Goal: Task Accomplishment & Management: Use online tool/utility

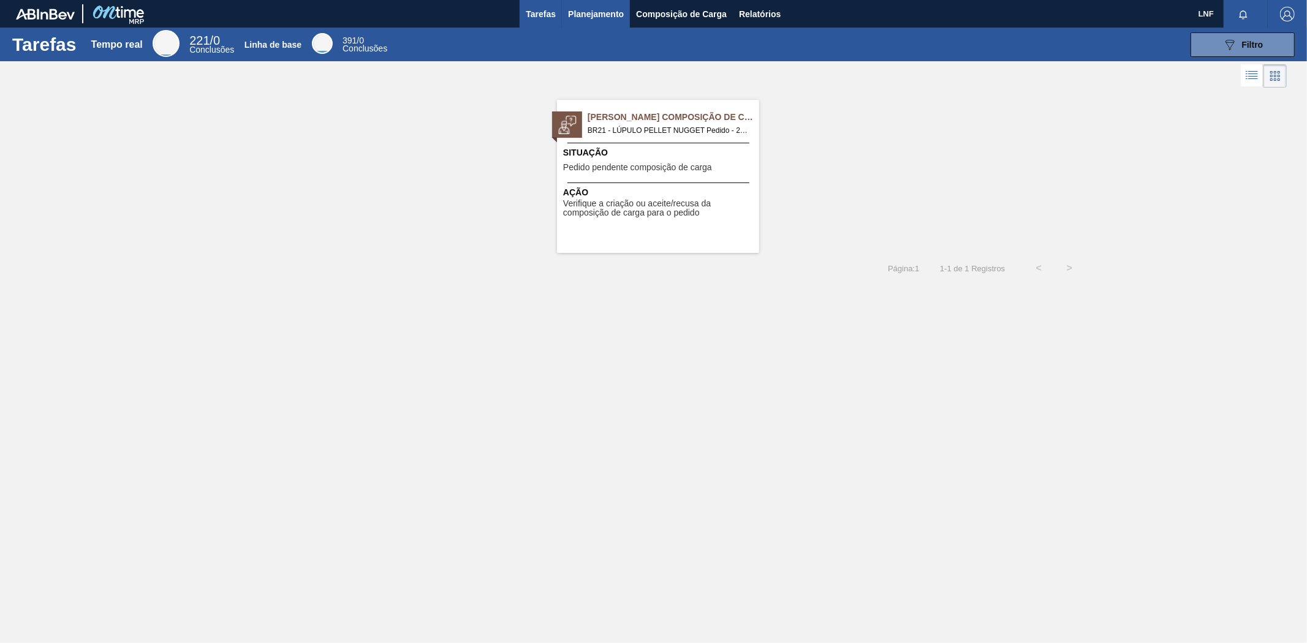
click at [601, 13] on font "Planejamento" at bounding box center [596, 14] width 56 height 10
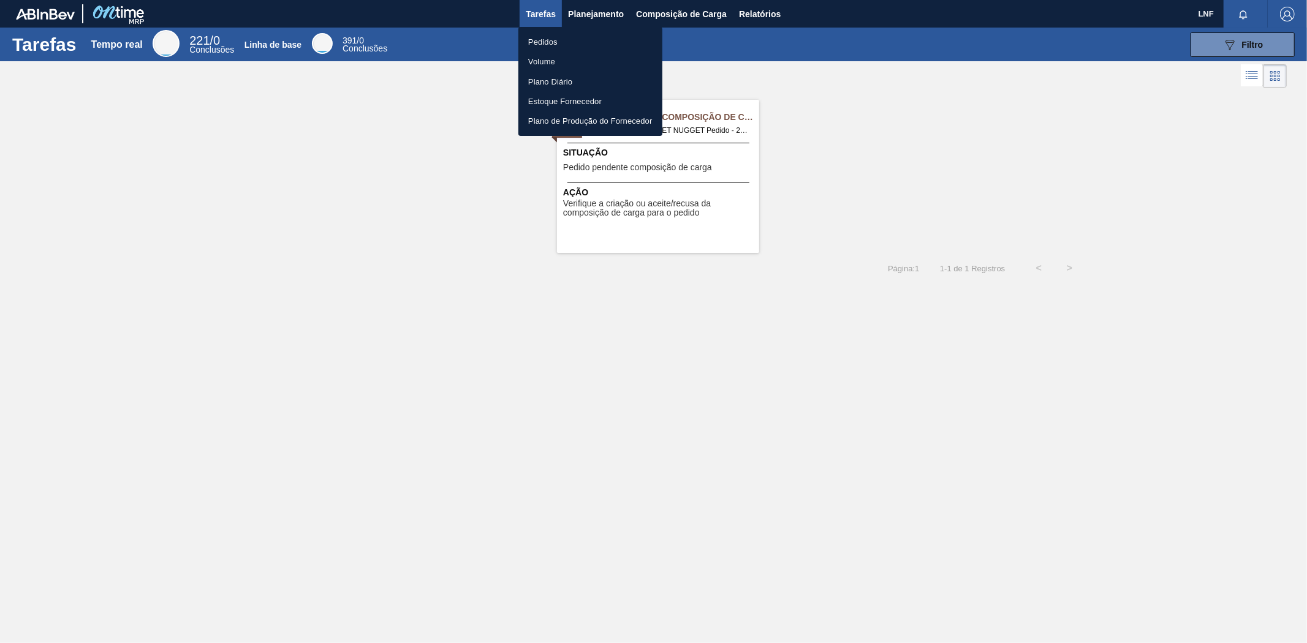
click at [544, 36] on font "Pedidos" at bounding box center [542, 42] width 29 height 12
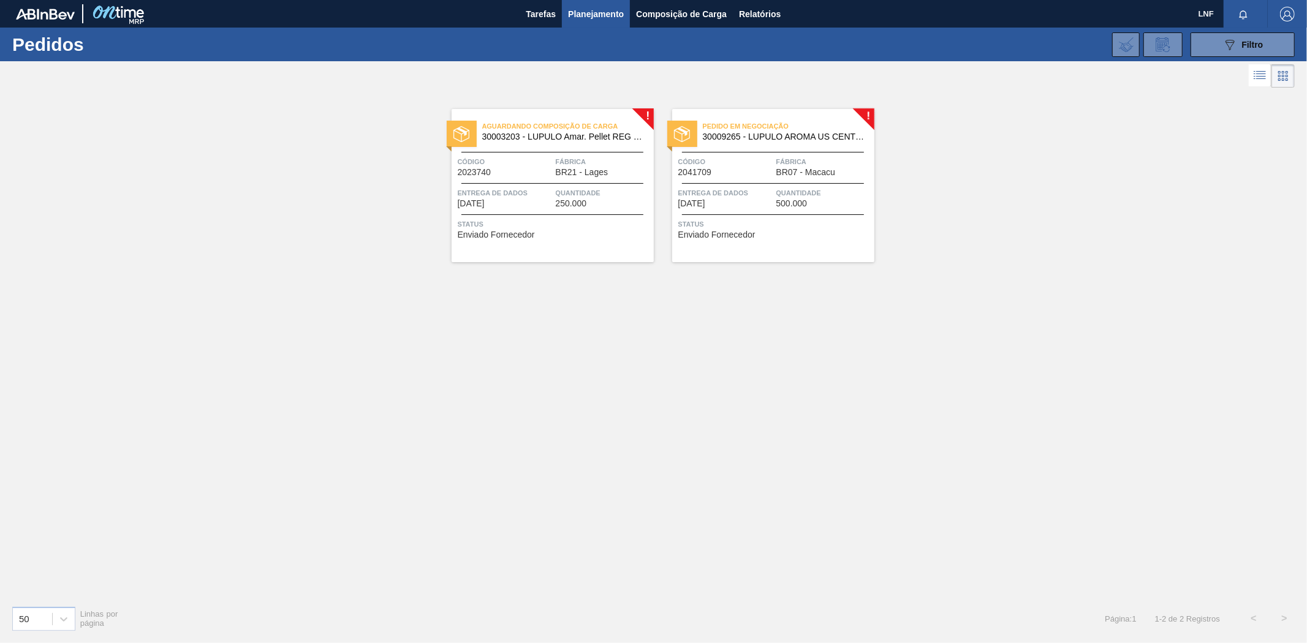
click at [825, 138] on font "30009265 - LUPULO AROMA US CENTENNIAL PELLET T90" at bounding box center [820, 137] width 235 height 10
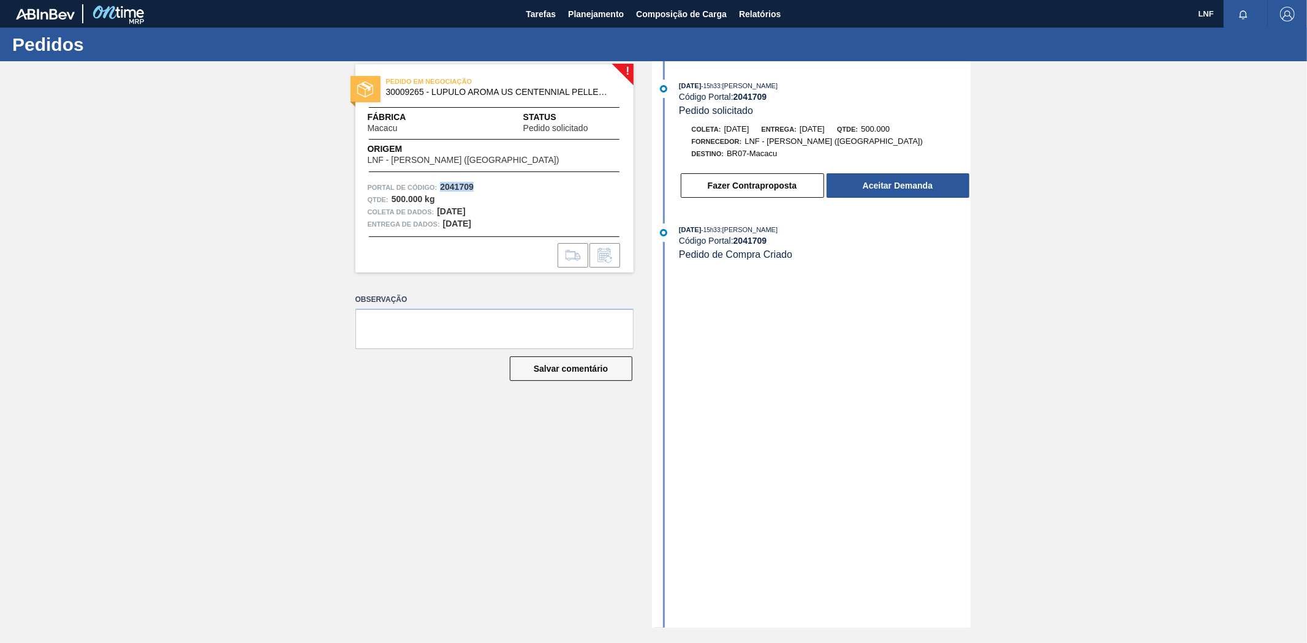
drag, startPoint x: 478, startPoint y: 186, endPoint x: 442, endPoint y: 188, distance: 36.2
click at [442, 188] on div "Portal de Código: 2041709" at bounding box center [495, 187] width 254 height 12
copy font "2041709"
click at [548, 90] on font "30009265 - LUPULO AROMA US CENTENNIAL PELLET T90" at bounding box center [503, 92] width 235 height 10
drag, startPoint x: 385, startPoint y: 88, endPoint x: 596, endPoint y: 88, distance: 211.4
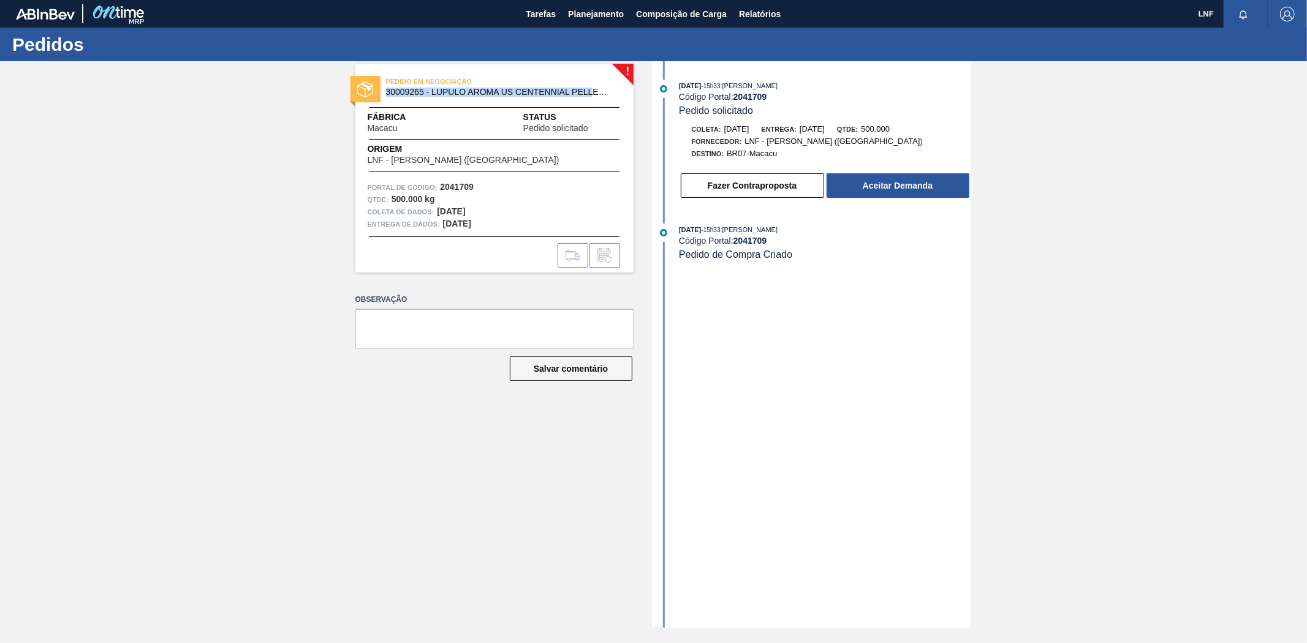
click at [597, 88] on font "30009265 - LUPULO AROMA US CENTENNIAL PELLET T90" at bounding box center [503, 92] width 235 height 10
copy font "30009265 - LUPULO AROMA US CENTENNIAL PELL"
click at [886, 184] on font "Aceitar Demanda" at bounding box center [898, 186] width 70 height 10
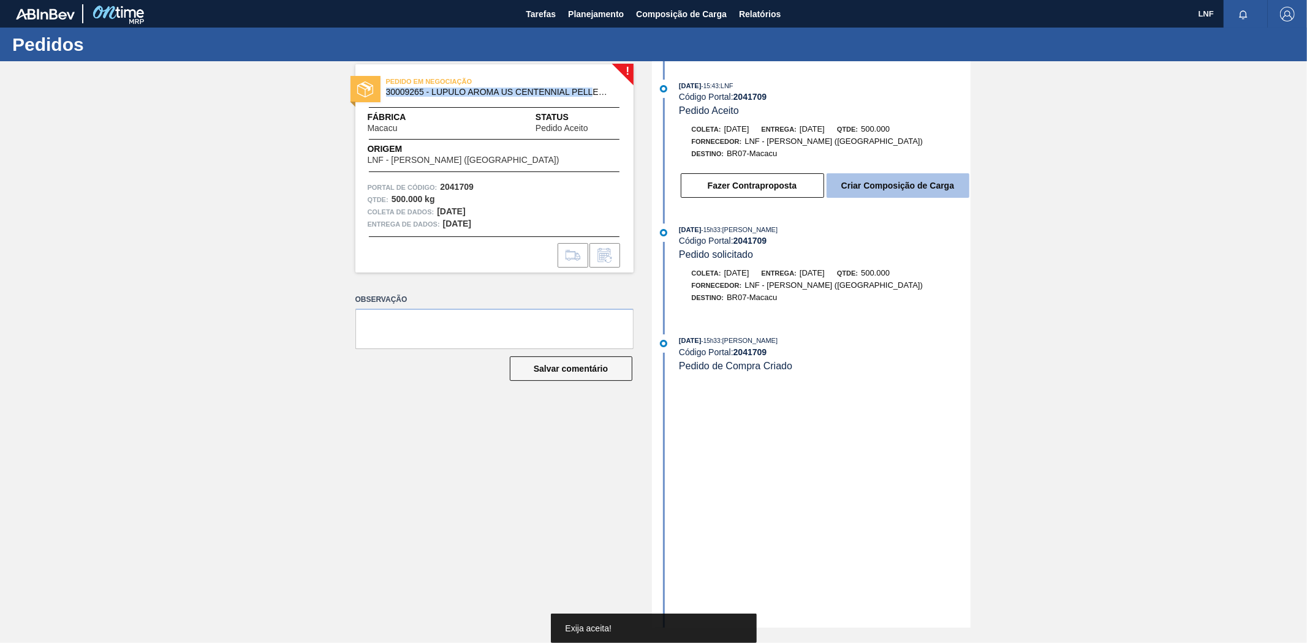
click at [887, 184] on font "Criar Composição de Carga" at bounding box center [897, 186] width 113 height 10
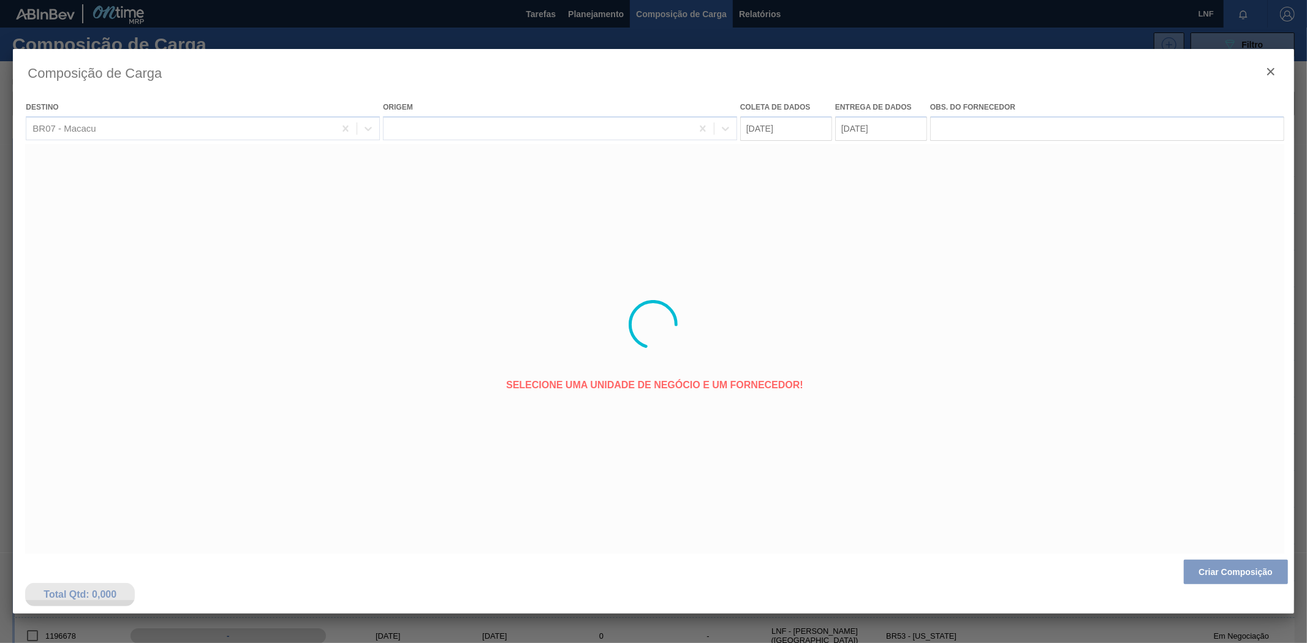
type coleta "[DATE]"
type entrega "[DATE]"
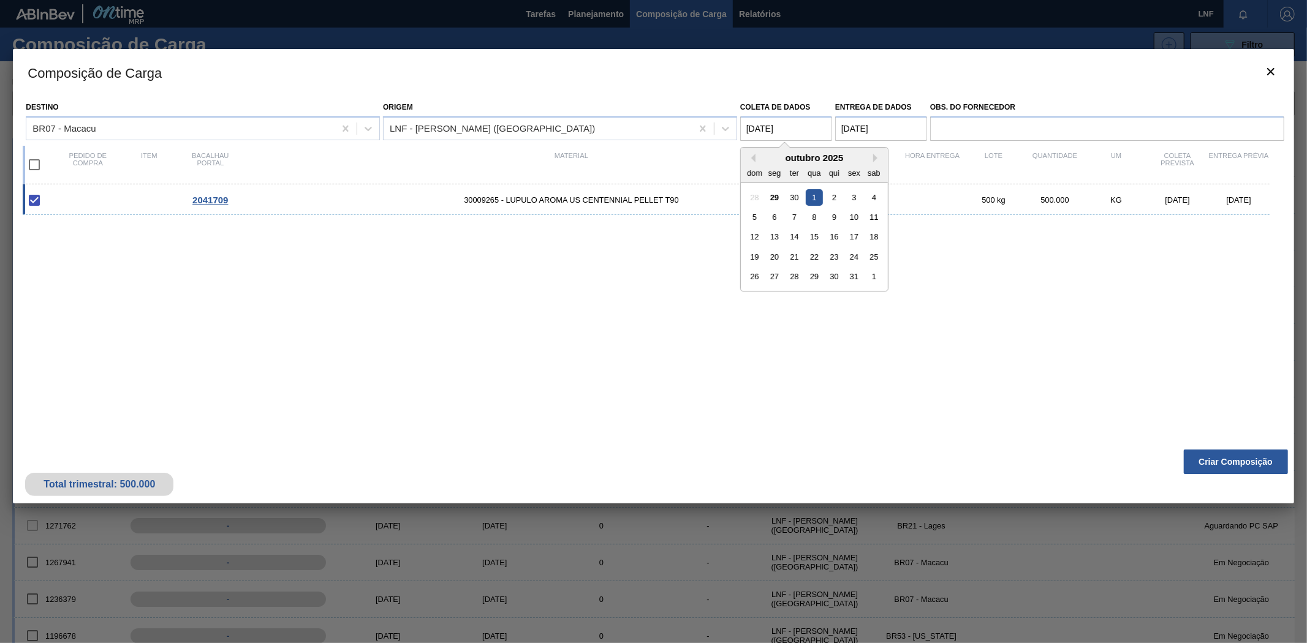
drag, startPoint x: 756, startPoint y: 127, endPoint x: 749, endPoint y: 127, distance: 6.2
click at [749, 127] on coleta "[DATE]" at bounding box center [786, 128] width 92 height 25
click at [774, 196] on font "29" at bounding box center [774, 196] width 9 height 9
type coleta "[DATE]"
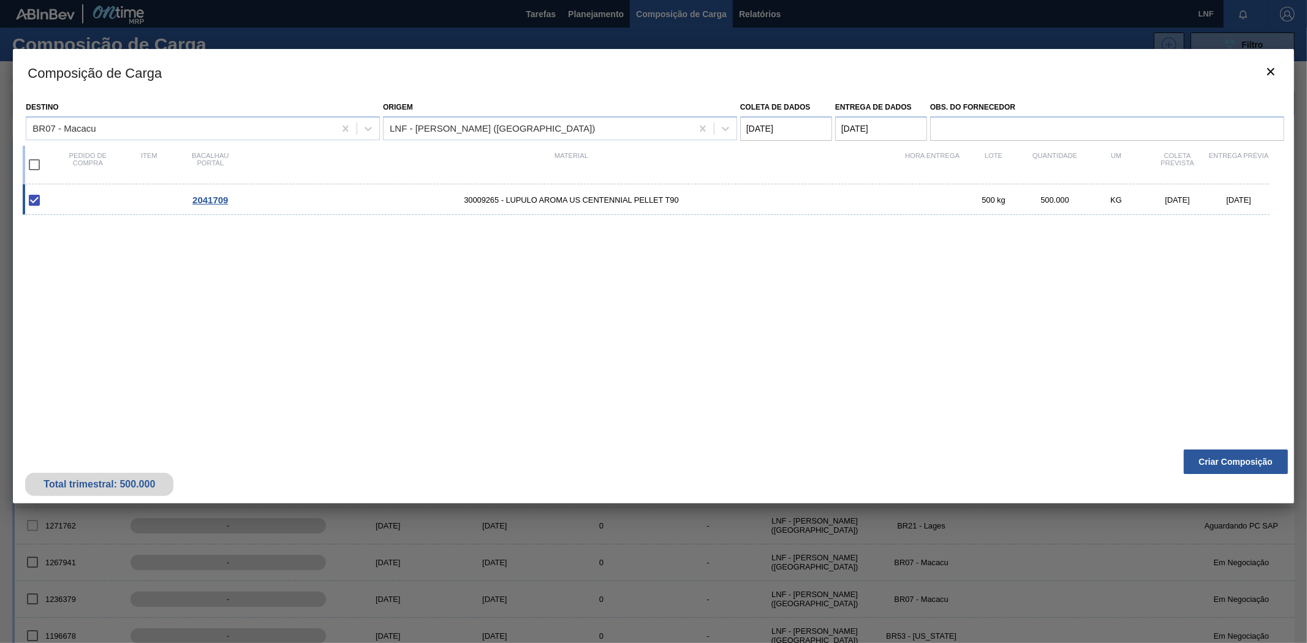
click at [28, 162] on input "checkbox" at bounding box center [34, 165] width 26 height 26
checkbox input "true"
type coleta "[DATE]"
click at [1216, 457] on font "Criar Composição" at bounding box center [1236, 462] width 74 height 10
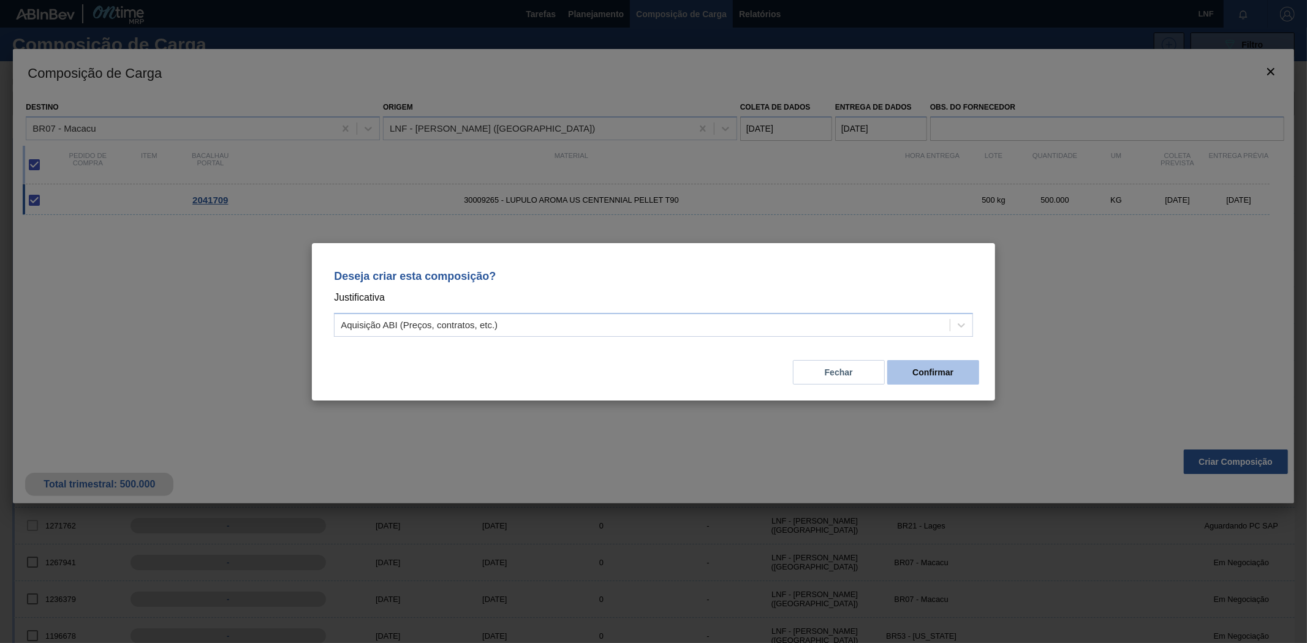
click at [936, 376] on font "Confirmar" at bounding box center [932, 373] width 41 height 10
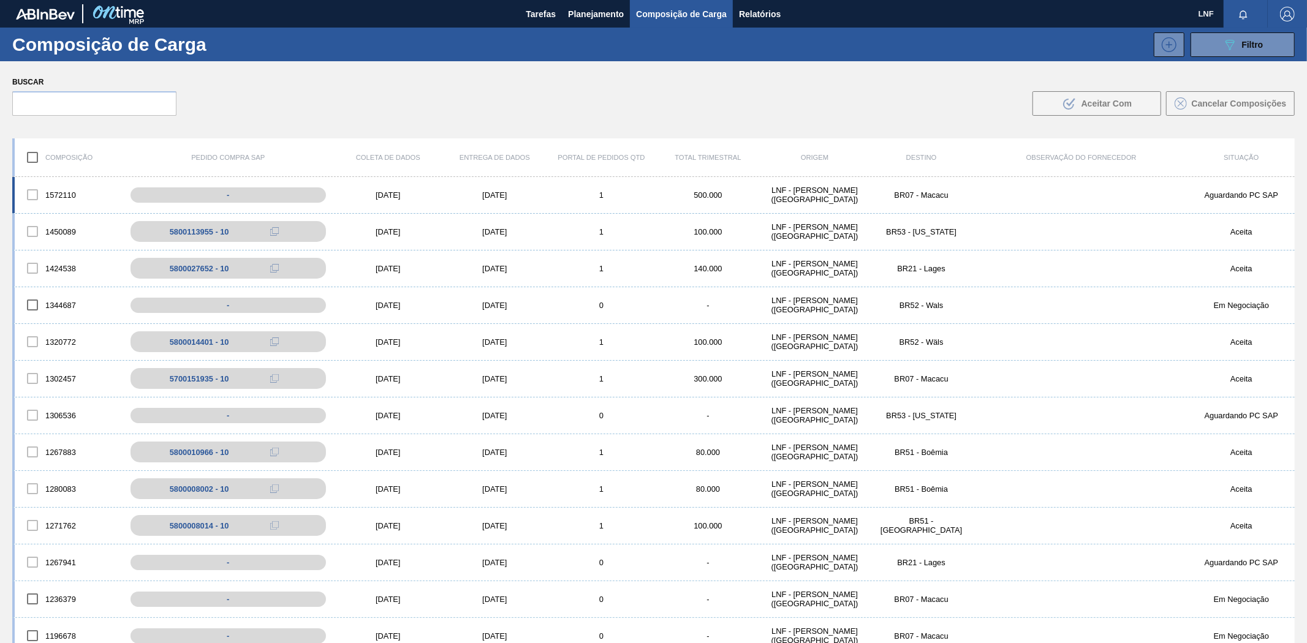
click at [76, 193] on font "1572110" at bounding box center [60, 195] width 31 height 9
drag, startPoint x: 82, startPoint y: 194, endPoint x: 52, endPoint y: 207, distance: 31.9
click at [45, 197] on div "1572110" at bounding box center [68, 195] width 107 height 26
copy font "1572110"
click at [414, 194] on div "[DATE]" at bounding box center [388, 195] width 107 height 9
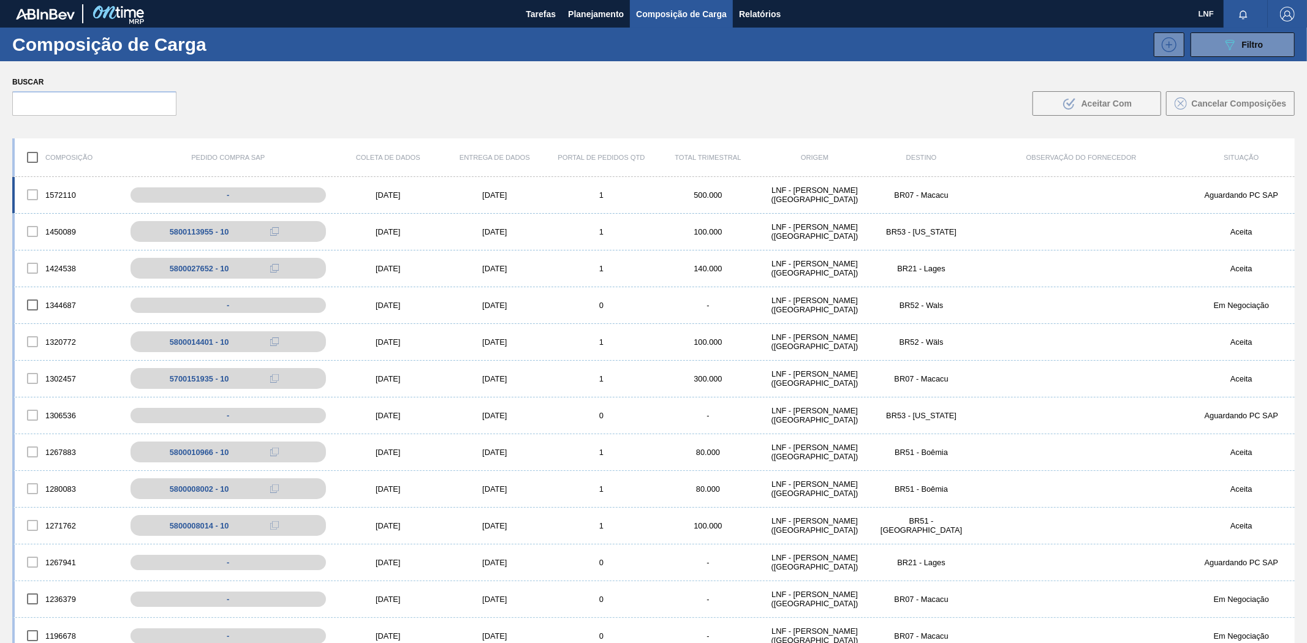
click at [81, 197] on div "1572110" at bounding box center [68, 195] width 107 height 26
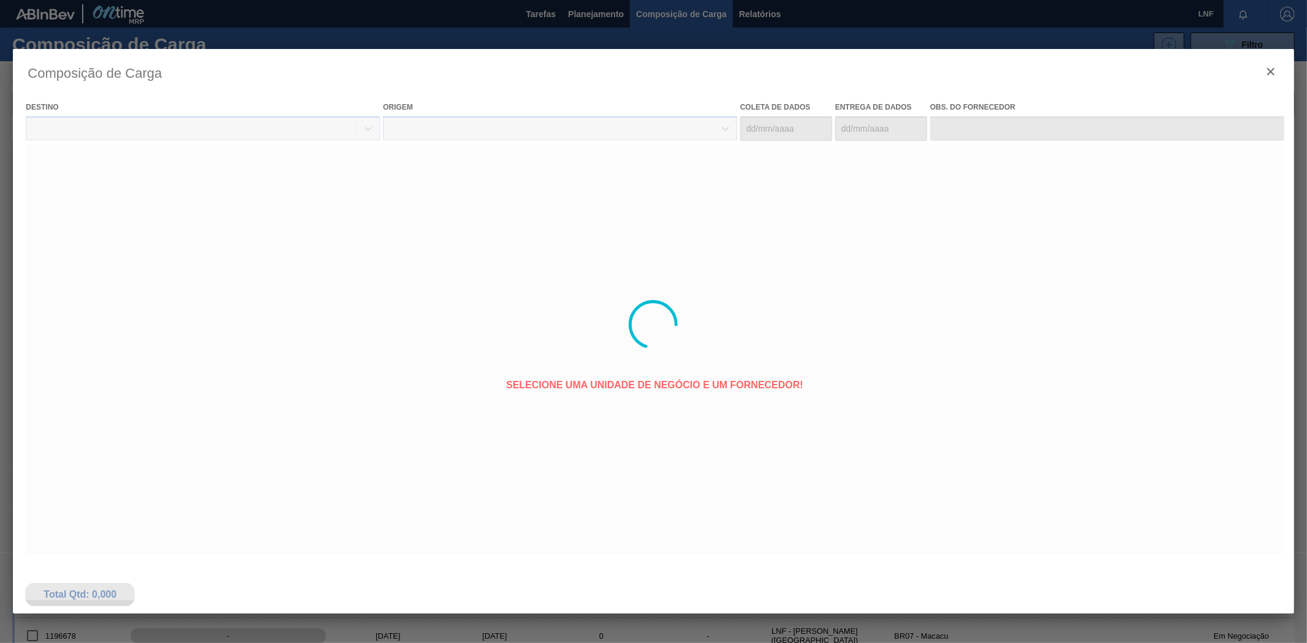
type coleta "[DATE]"
type entrega "[DATE]"
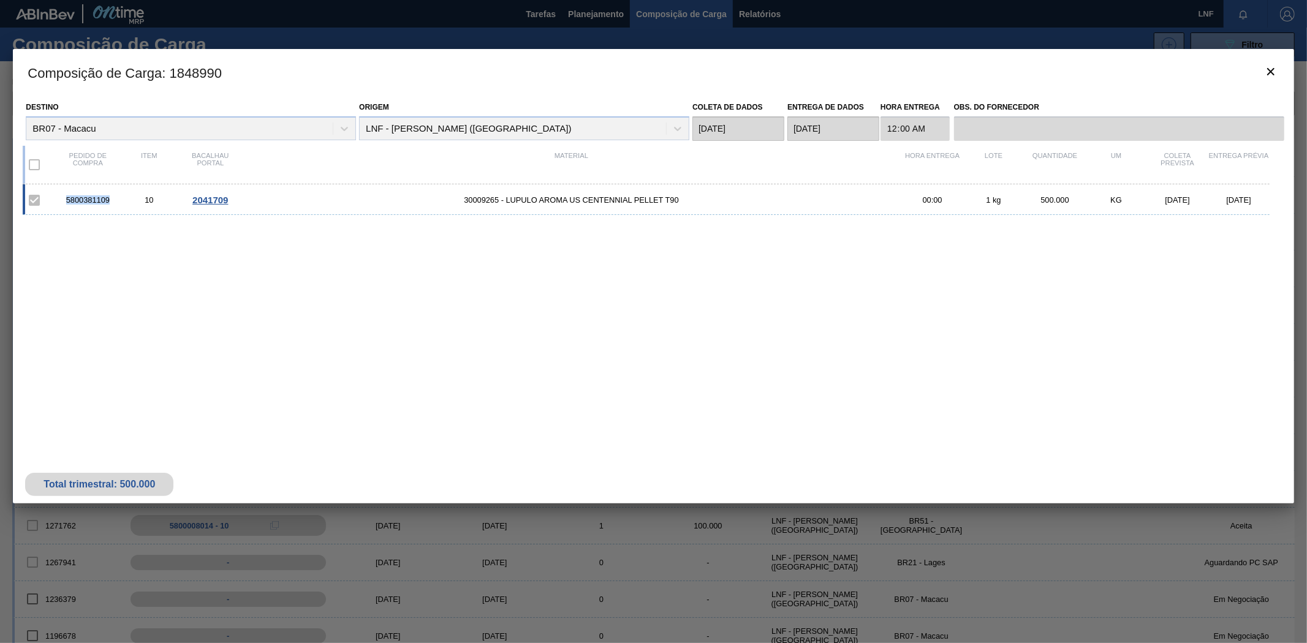
drag, startPoint x: 69, startPoint y: 199, endPoint x: 110, endPoint y: 199, distance: 41.1
click at [110, 199] on div "5800381109" at bounding box center [87, 199] width 61 height 9
copy font "5800381109"
drag, startPoint x: 460, startPoint y: 199, endPoint x: 683, endPoint y: 199, distance: 222.5
click at [678, 199] on font "30009265 - LUPULO AROMA US CENTENNIAL PELLET T90" at bounding box center [571, 199] width 214 height 9
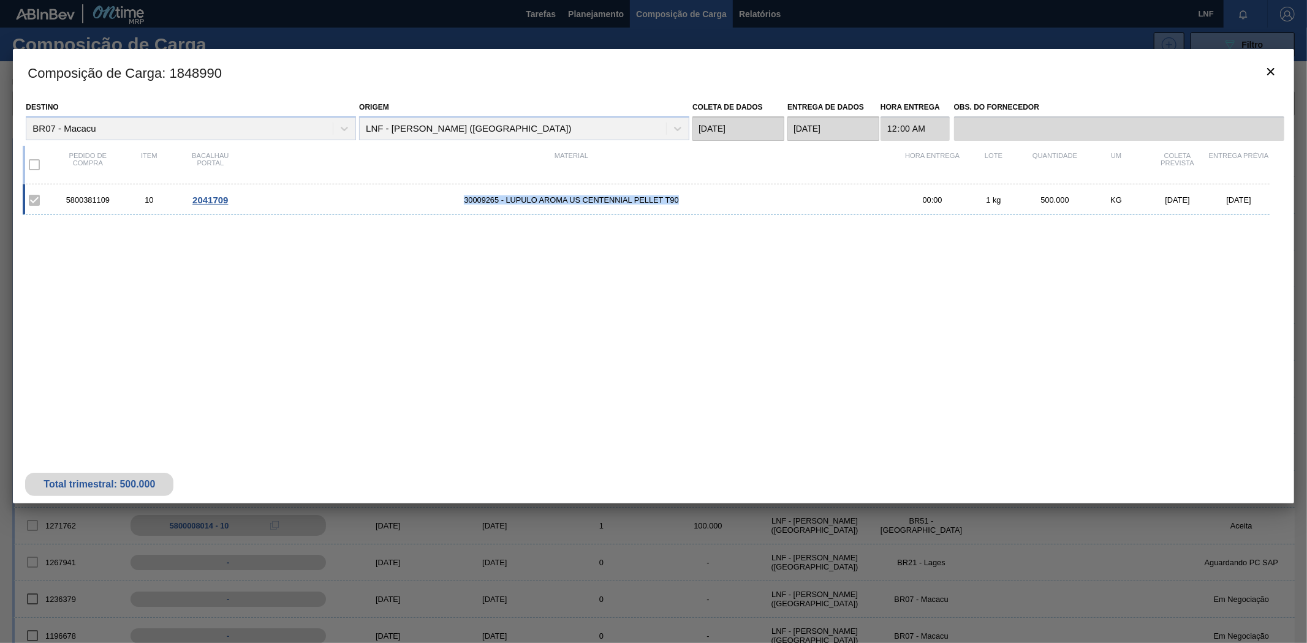
copy font "30009265 - LUPULO AROMA US CENTENNIAL PELLET T90"
click at [244, 203] on span "30009265 - LUPULO AROMA US CENTENNIAL PELLET T90" at bounding box center [571, 199] width 661 height 9
click at [337, 339] on div "5800381109 10 2041709 30009265 - LUPULO AROMA US CENTENNIAL PELLET T90 00:00 1 …" at bounding box center [651, 306] width 1256 height 245
click at [1263, 74] on button "botão de ícone" at bounding box center [1270, 72] width 29 height 29
